Goal: Information Seeking & Learning: Learn about a topic

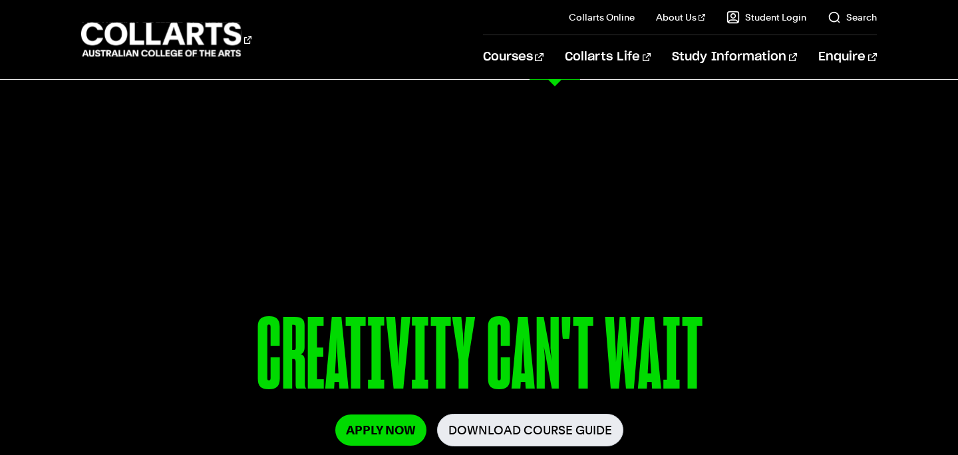
click at [379, 302] on link "Fashion Double Degree" at bounding box center [377, 301] width 184 height 16
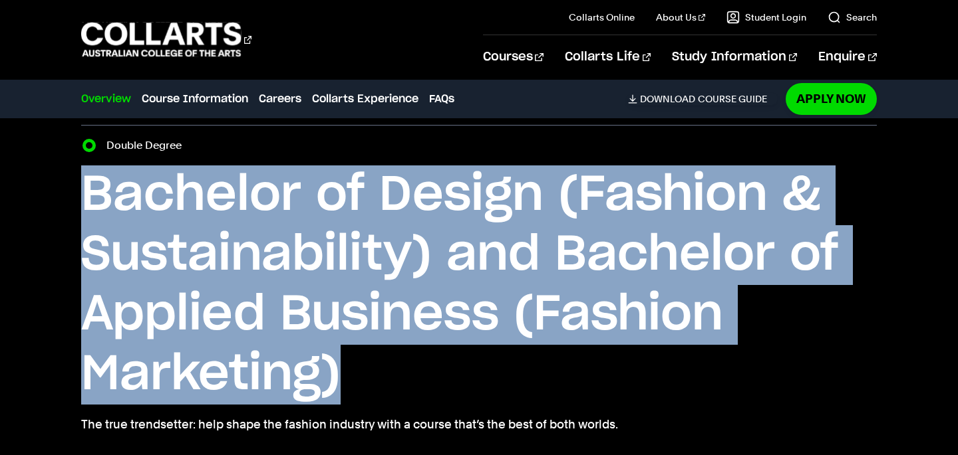
drag, startPoint x: 370, startPoint y: 389, endPoint x: 88, endPoint y: 195, distance: 342.5
click at [88, 195] on h1 "Bachelor of Design (Fashion & Sustainability) and Bachelor of Applied Business …" at bounding box center [478, 285] width 795 height 239
copy h1 "Bachelor of Design (Fashion & Sustainability) and Bachelor of Applied Business …"
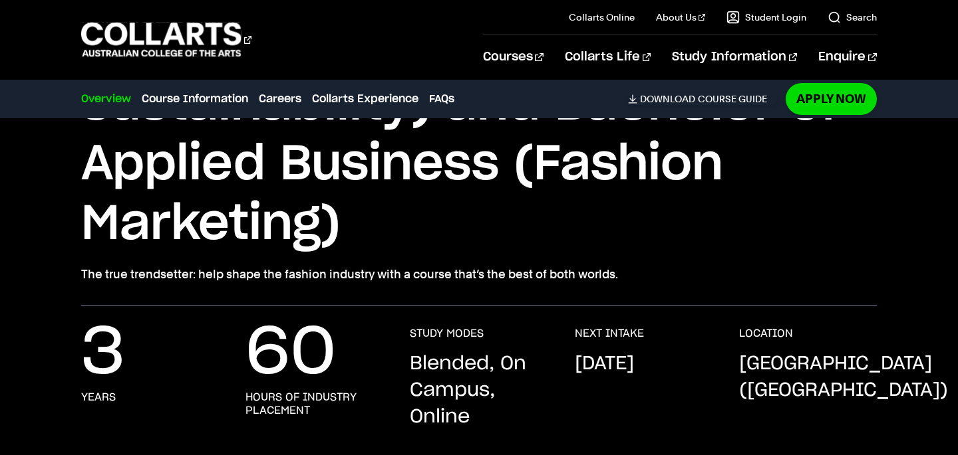
click at [634, 243] on h1 "Bachelor of Design (Fashion & Sustainability) and Bachelor of Applied Business …" at bounding box center [478, 134] width 795 height 239
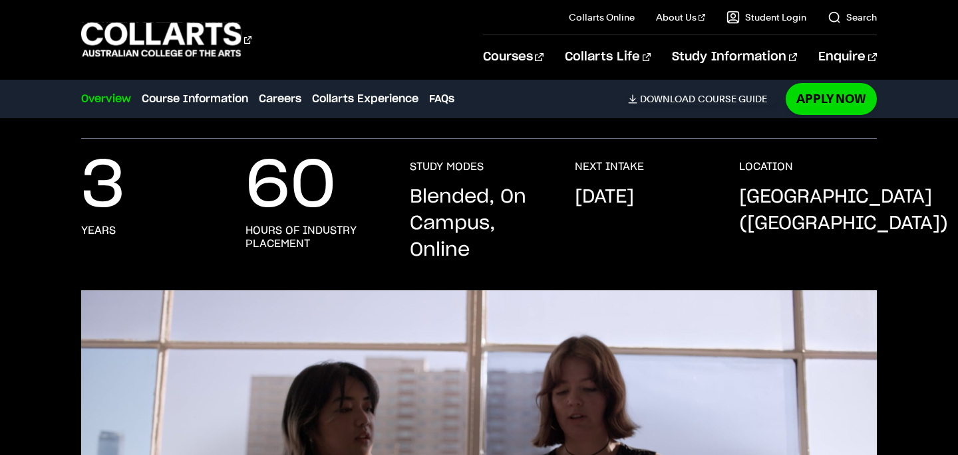
scroll to position [377, 0]
